Goal: Transaction & Acquisition: Purchase product/service

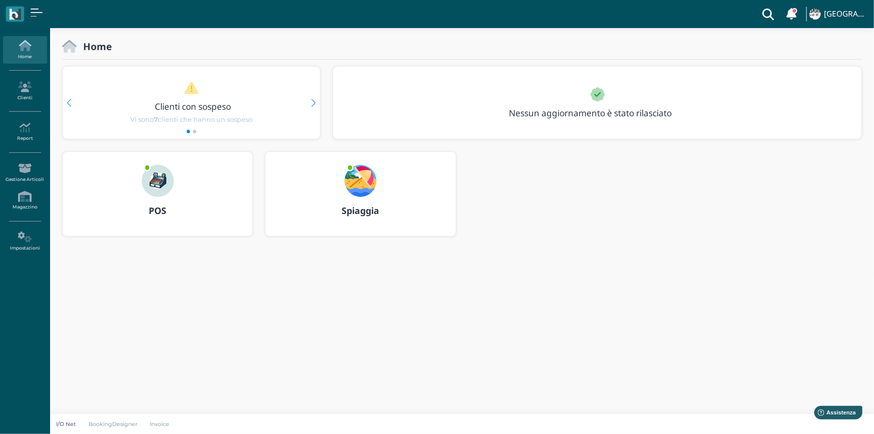
click at [153, 184] on img at bounding box center [158, 181] width 32 height 32
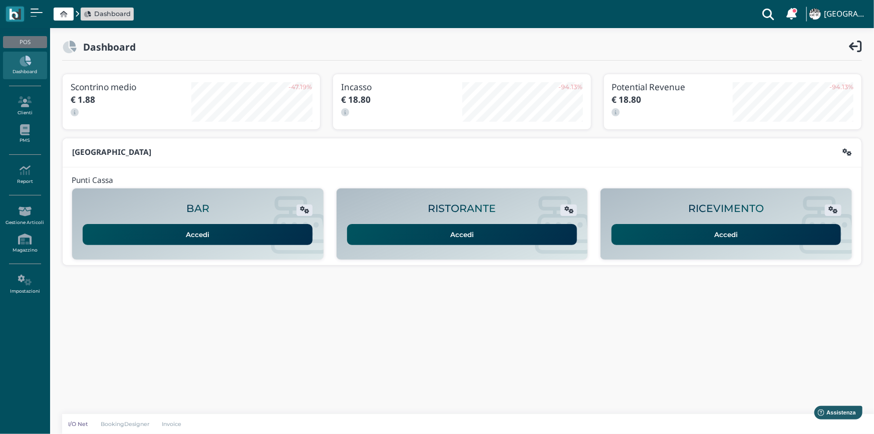
click at [719, 231] on link "Accedi" at bounding box center [727, 234] width 230 height 21
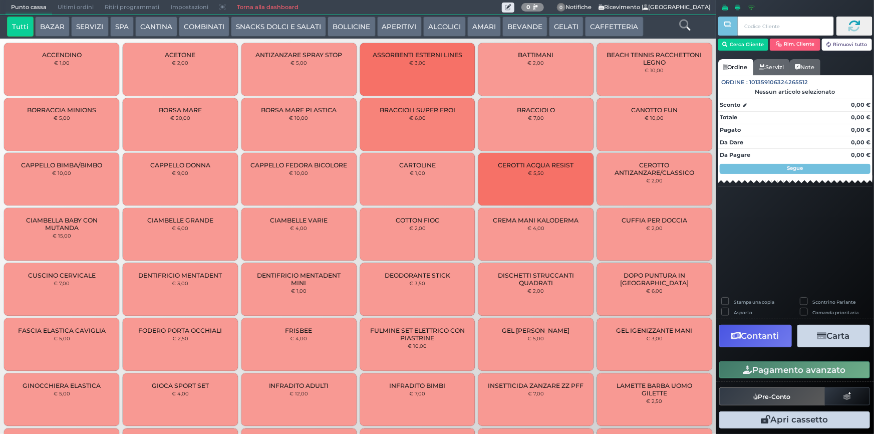
click at [529, 29] on button "BEVANDE" at bounding box center [524, 27] width 45 height 20
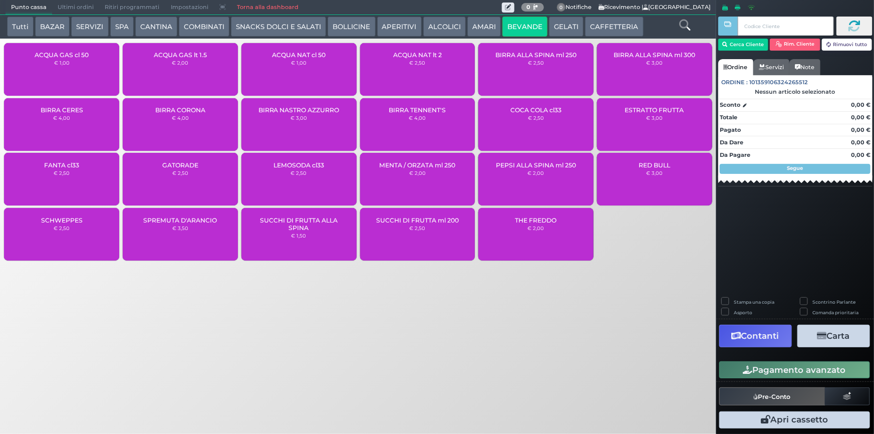
click at [275, 64] on div "ACQUA NAT cl 50 € 1,00" at bounding box center [298, 69] width 115 height 53
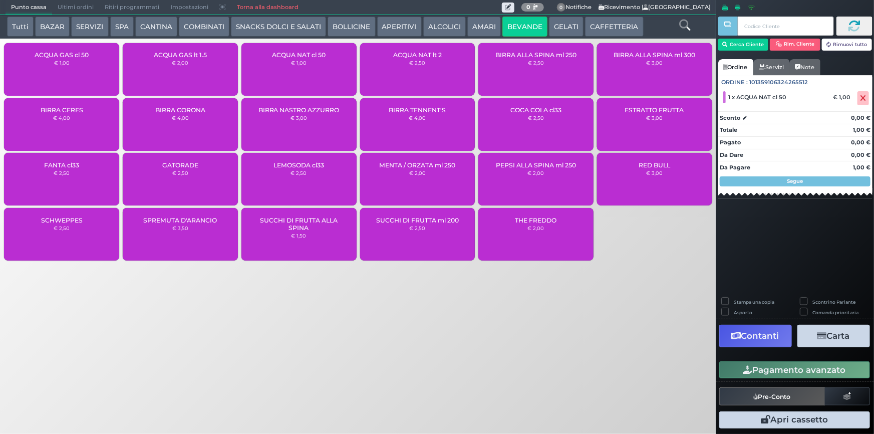
drag, startPoint x: 771, startPoint y: 369, endPoint x: 700, endPoint y: 362, distance: 71.5
click at [771, 370] on button "Pagamento avanzato" at bounding box center [794, 369] width 151 height 17
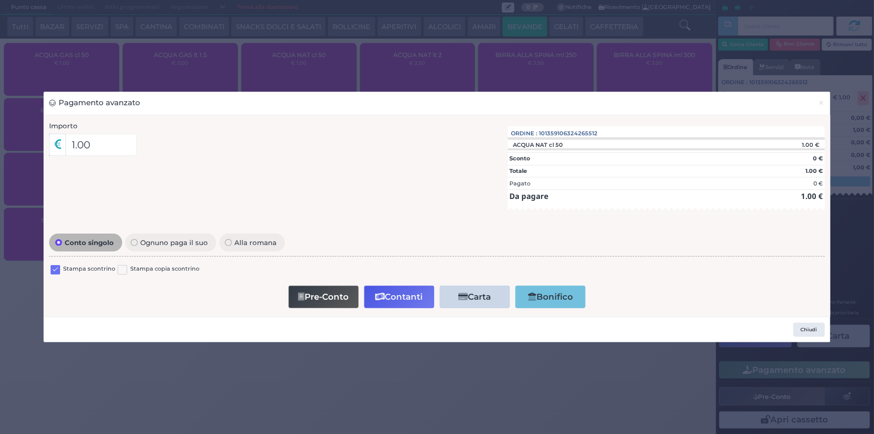
click at [58, 270] on label at bounding box center [56, 270] width 10 height 10
click at [0, 0] on input "checkbox" at bounding box center [0, 0] width 0 height 0
click at [371, 295] on button "Contanti" at bounding box center [399, 297] width 70 height 23
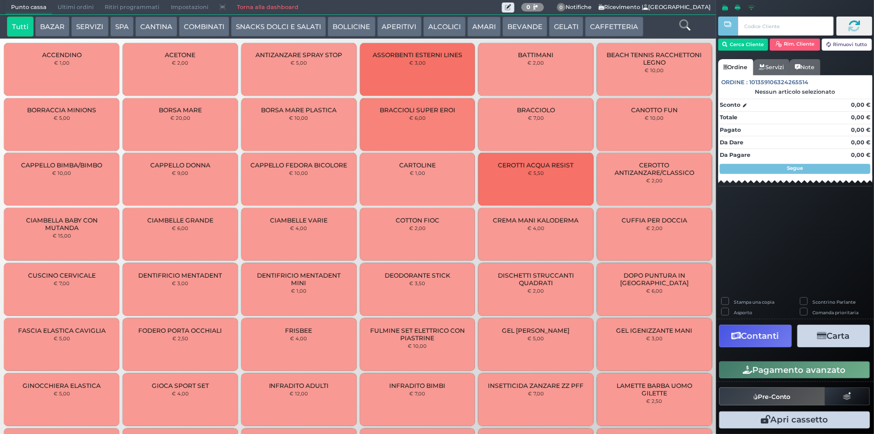
click at [77, 5] on span "Ultimi ordini" at bounding box center [75, 8] width 47 height 14
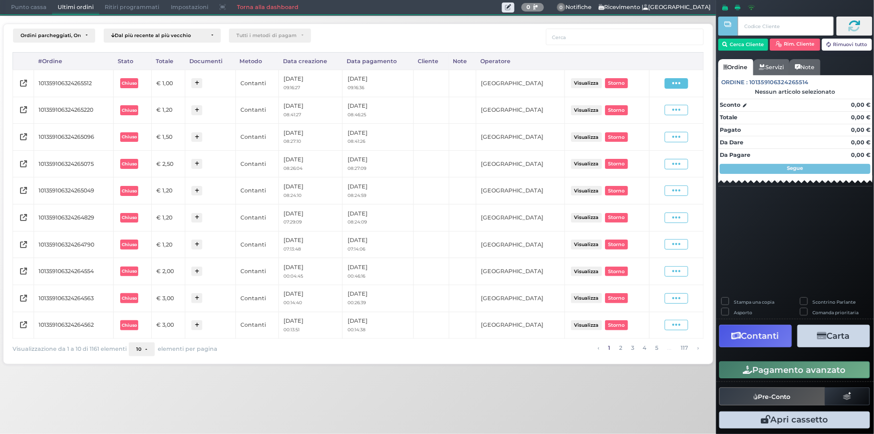
click at [683, 85] on span at bounding box center [677, 83] width 24 height 11
click at [648, 116] on span "Ristampa Pre-Conto" at bounding box center [653, 112] width 41 height 17
click at [33, 1] on span "Punto cassa" at bounding box center [29, 8] width 47 height 14
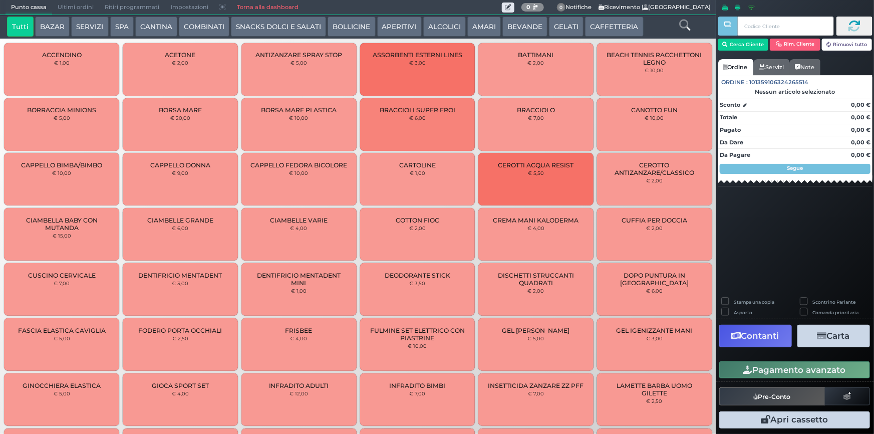
click at [517, 31] on button "BEVANDE" at bounding box center [524, 27] width 45 height 20
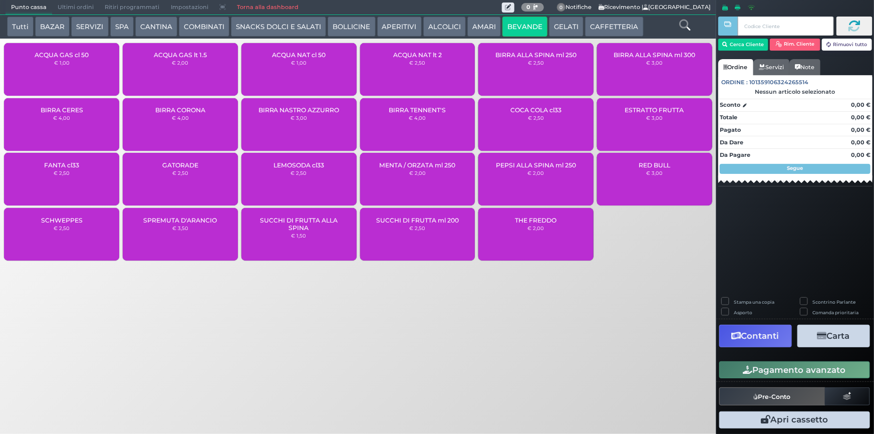
click at [321, 61] on div "ACQUA NAT cl 50 € 1,00" at bounding box center [298, 69] width 115 height 53
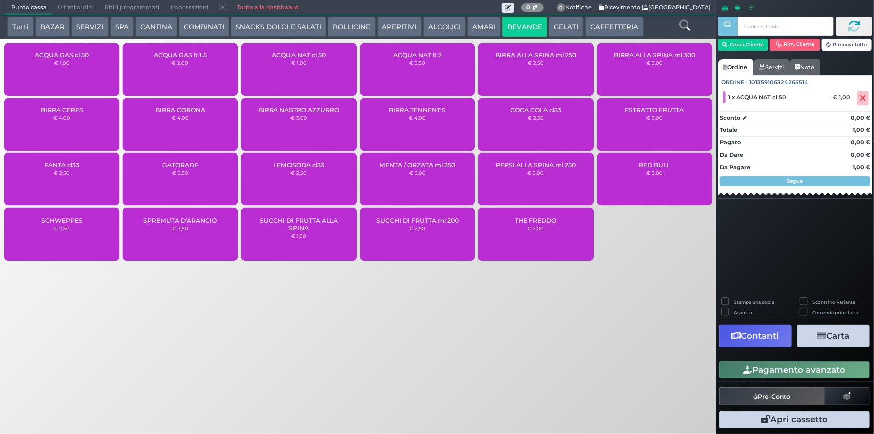
click at [321, 61] on div "ACQUA NAT cl 50 € 1,00" at bounding box center [298, 69] width 115 height 53
click at [769, 374] on button "Pagamento avanzato" at bounding box center [794, 369] width 151 height 17
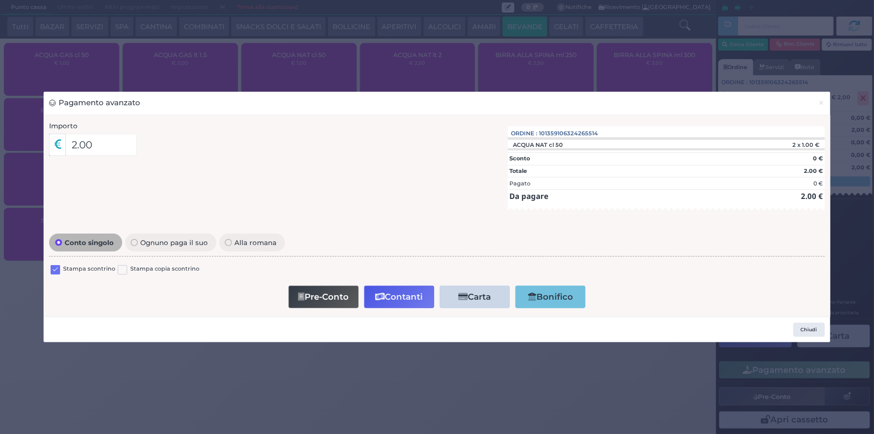
click at [56, 276] on div at bounding box center [56, 270] width 10 height 12
click at [55, 272] on label at bounding box center [56, 270] width 10 height 10
click at [0, 0] on input "checkbox" at bounding box center [0, 0] width 0 height 0
click at [375, 297] on icon "button" at bounding box center [380, 297] width 10 height 9
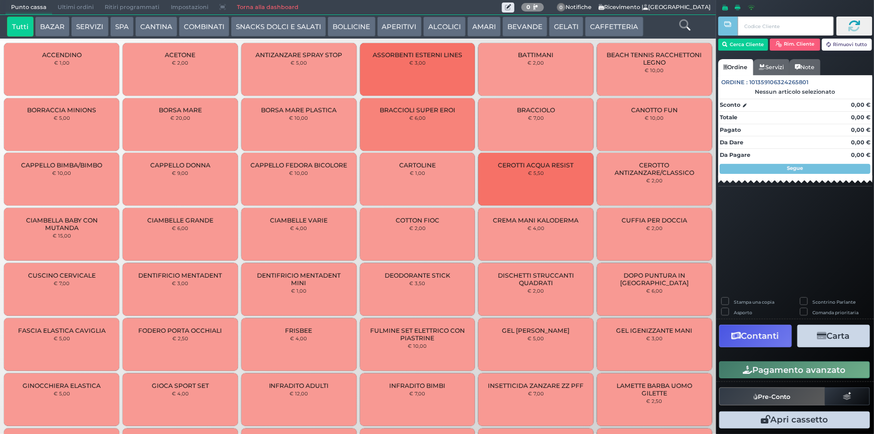
click at [72, 5] on span "Ultimi ordini" at bounding box center [75, 8] width 47 height 14
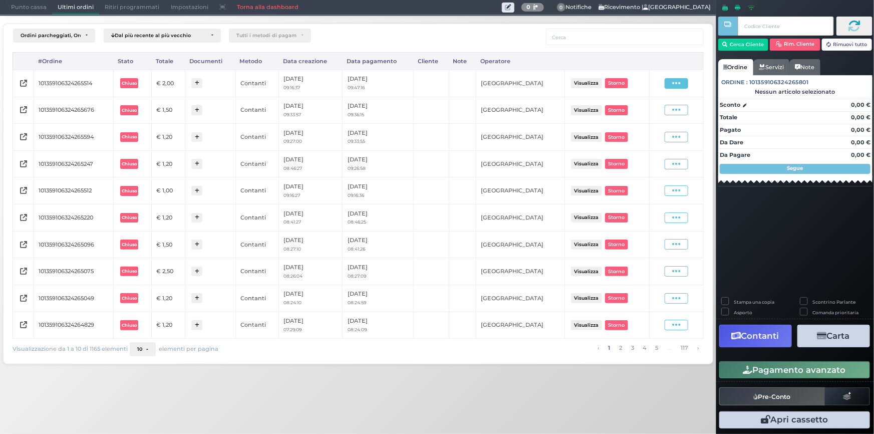
drag, startPoint x: 672, startPoint y: 82, endPoint x: 675, endPoint y: 100, distance: 17.8
click at [673, 82] on span at bounding box center [677, 83] width 24 height 11
click at [645, 117] on span "Ristampa Pre-Conto" at bounding box center [653, 112] width 41 height 17
